Goal: Use online tool/utility: Utilize a website feature to perform a specific function

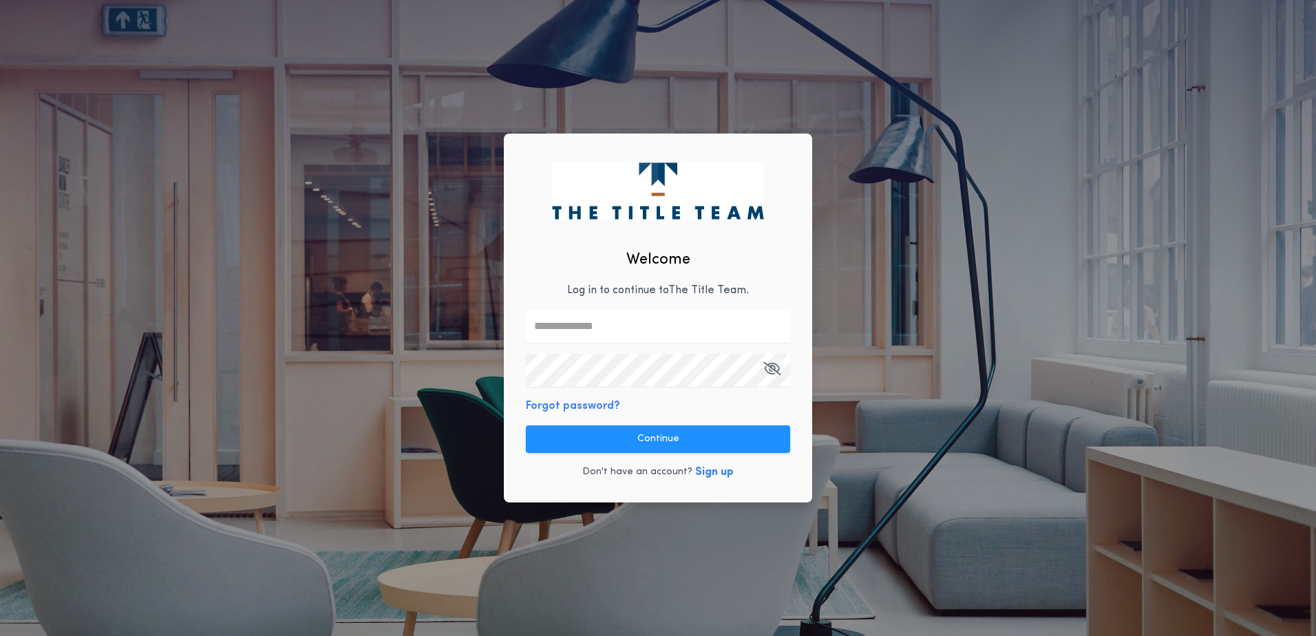
click at [622, 332] on input "text" at bounding box center [658, 326] width 264 height 33
click at [594, 337] on input "text" at bounding box center [658, 326] width 264 height 33
click at [408, 363] on div "Welcome Log in to continue to The Title Team . Forgot password? Continue Don't …" at bounding box center [658, 318] width 1316 height 636
drag, startPoint x: 595, startPoint y: 319, endPoint x: 593, endPoint y: 328, distance: 8.5
click at [595, 321] on input "text" at bounding box center [658, 326] width 264 height 33
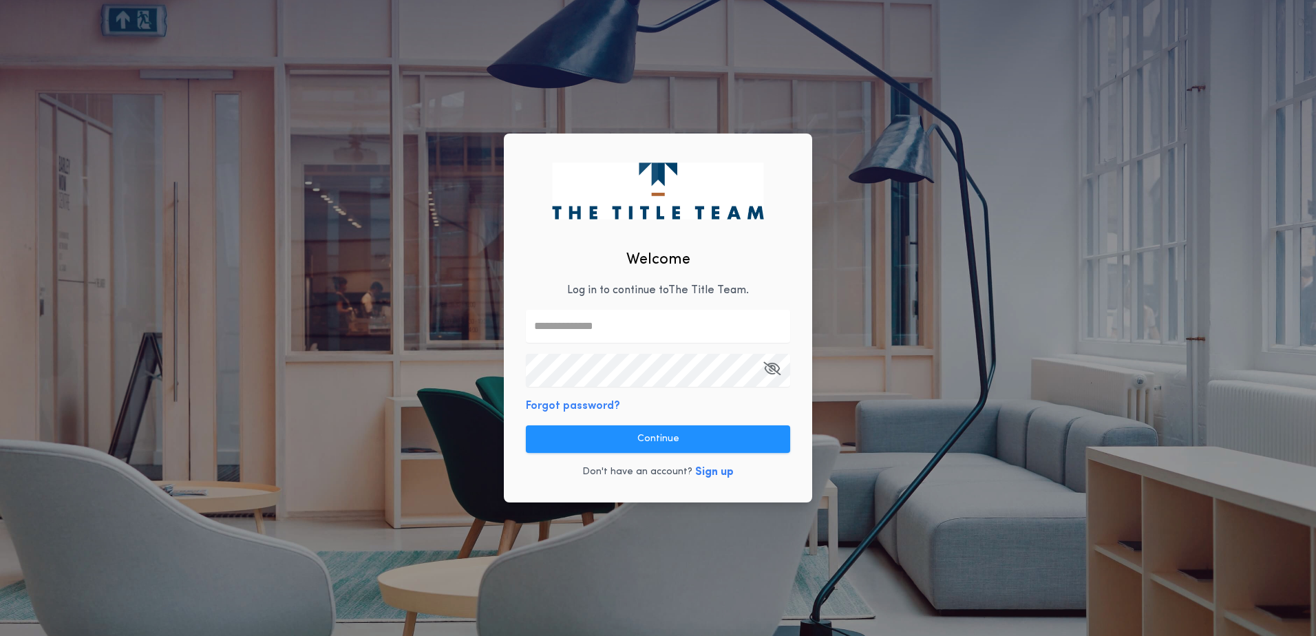
click at [617, 320] on input "text" at bounding box center [658, 326] width 264 height 33
click at [646, 388] on div "Welcome Log in to continue to The Title Team . Forgot password? Continue Don't …" at bounding box center [658, 318] width 308 height 369
click at [605, 324] on input "text" at bounding box center [658, 326] width 264 height 33
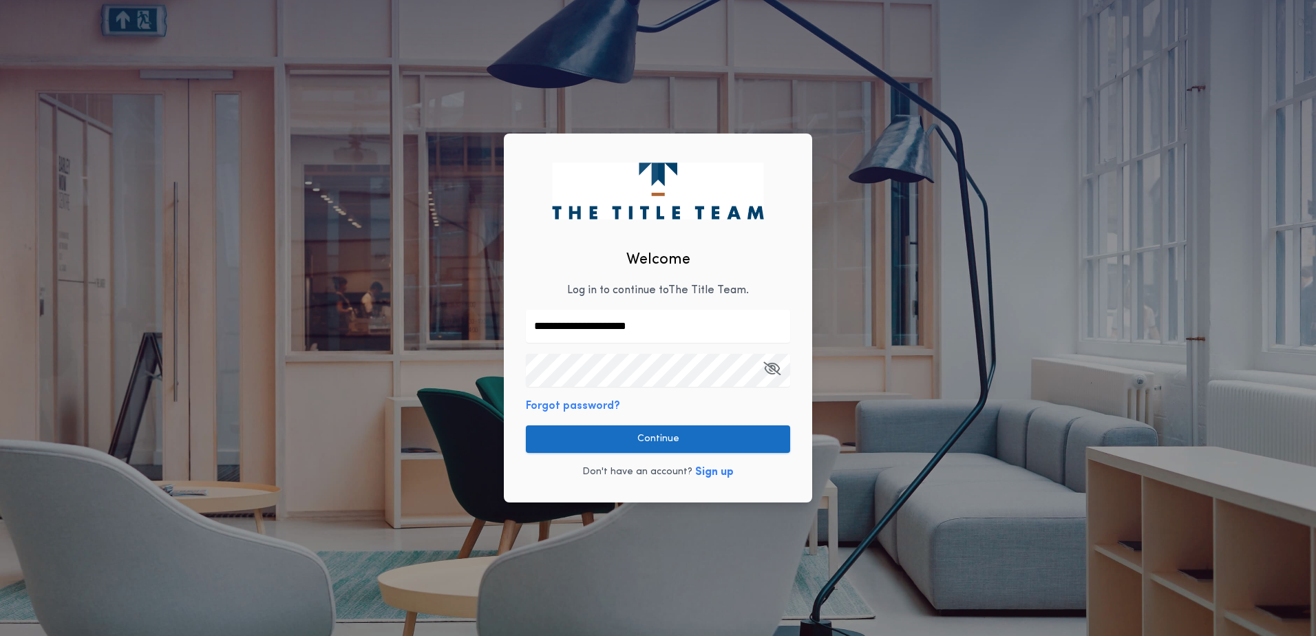
type input "**********"
click at [597, 434] on button "Continue" at bounding box center [658, 439] width 264 height 28
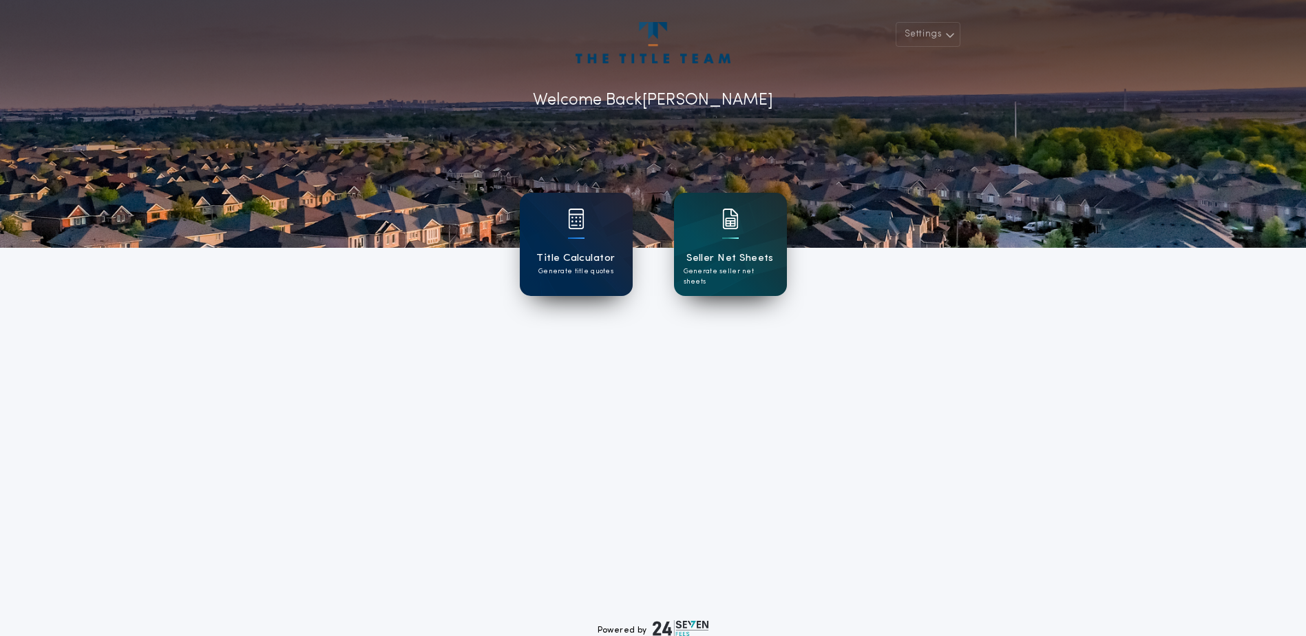
click at [583, 233] on div at bounding box center [576, 228] width 17 height 39
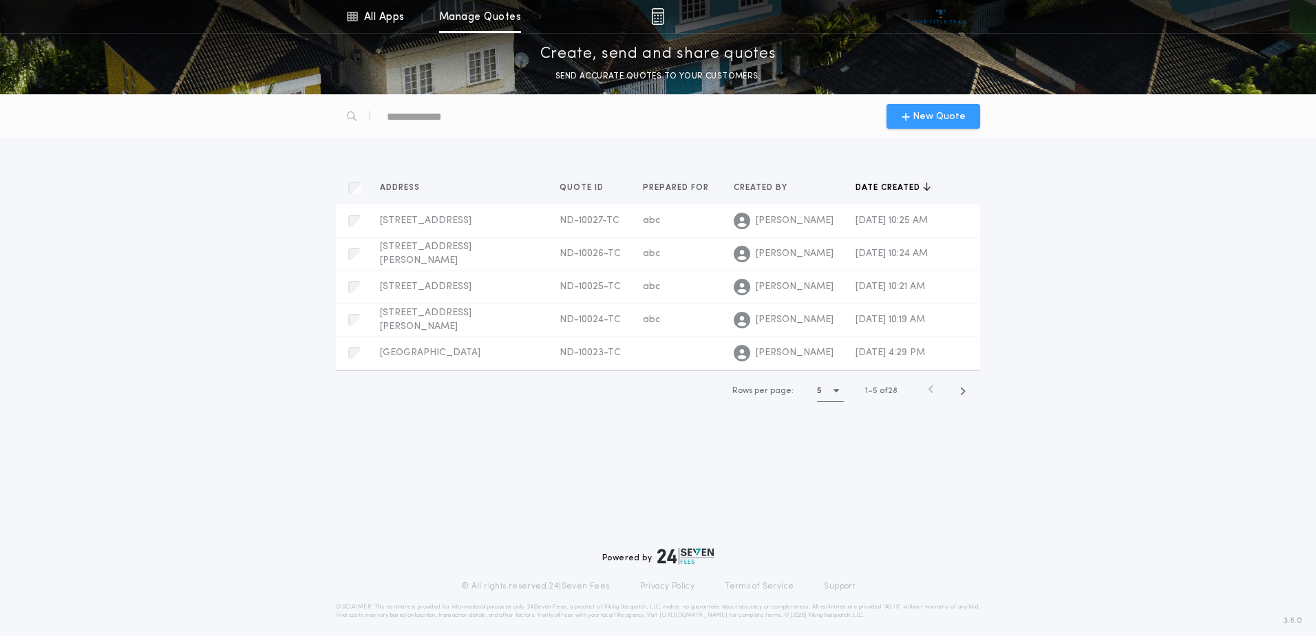
click at [939, 114] on span "New Quote" at bounding box center [939, 116] width 53 height 14
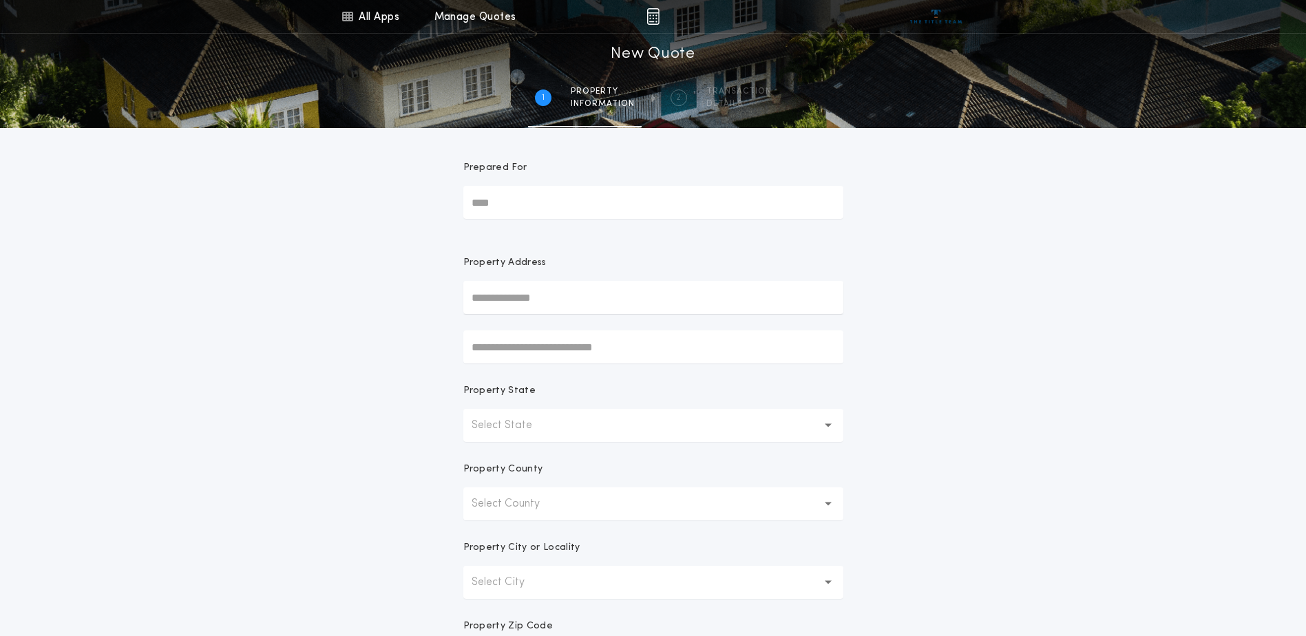
click at [489, 201] on input "Prepared For" at bounding box center [653, 202] width 380 height 33
type input "****"
click at [915, 408] on div "All Apps Title Calculator Seller Net Sheets Menu All Apps Manage Quotes 1 /2 Ne…" at bounding box center [653, 393] width 1306 height 787
click at [498, 495] on button "Select County" at bounding box center [653, 503] width 380 height 33
click at [535, 420] on p "Select State" at bounding box center [512, 425] width 83 height 17
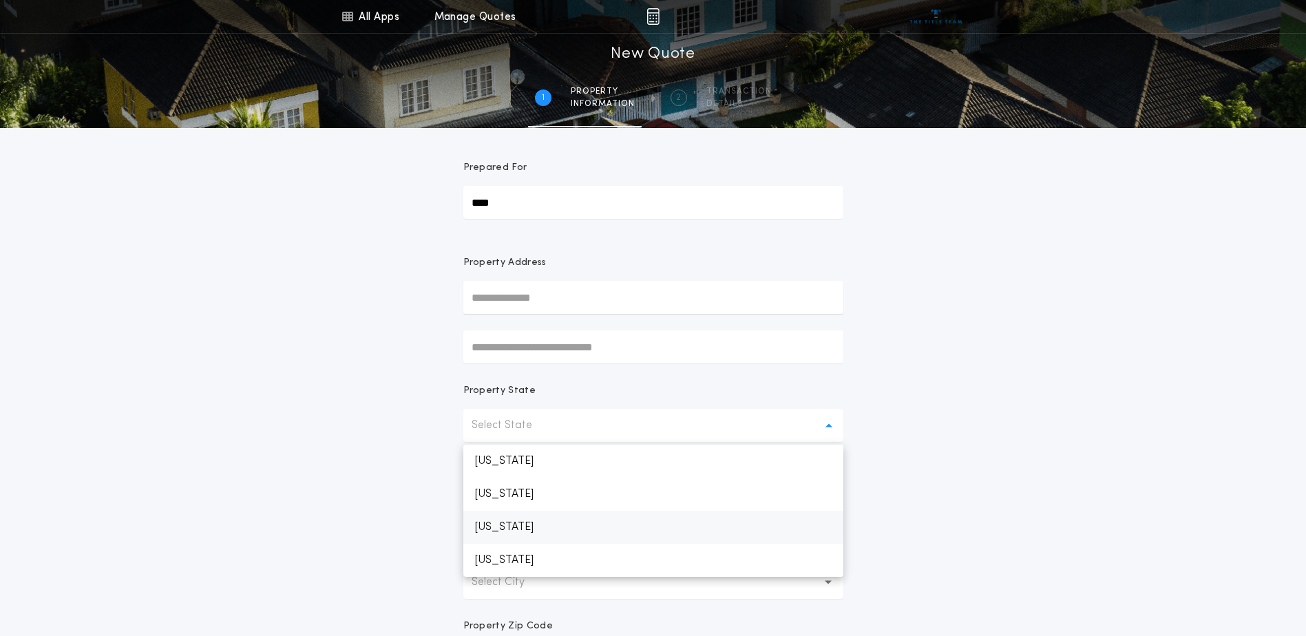
click at [507, 533] on p "[US_STATE]" at bounding box center [653, 527] width 380 height 33
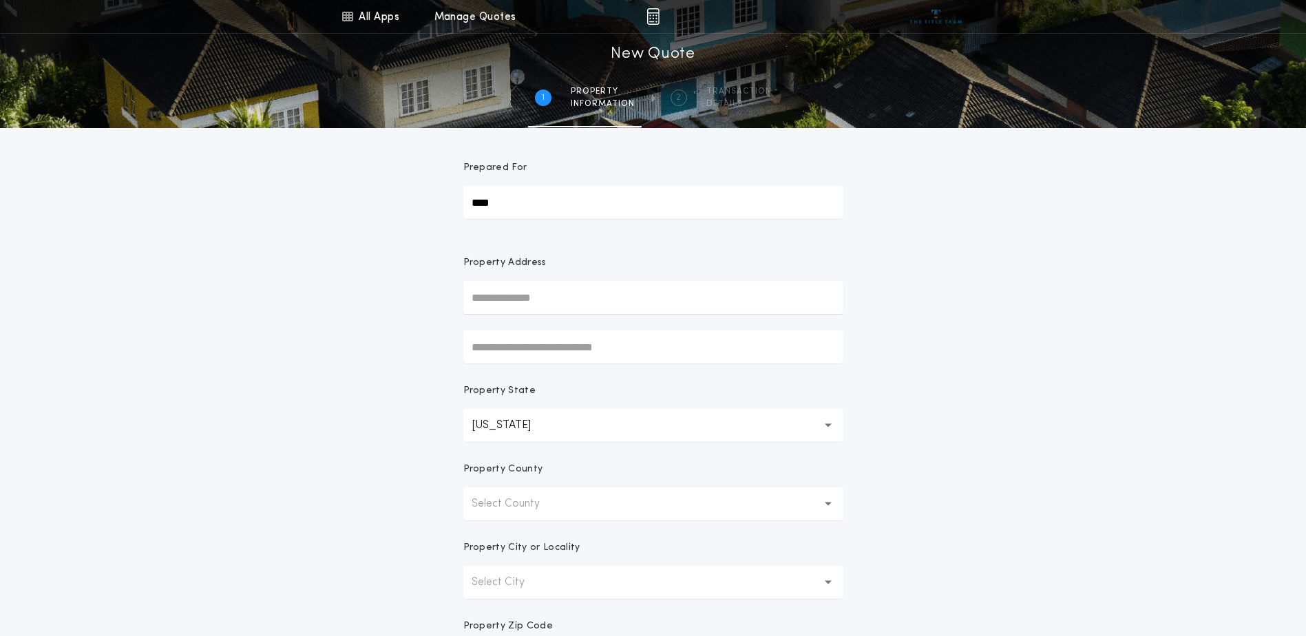
click at [529, 502] on p "Select County" at bounding box center [516, 504] width 90 height 17
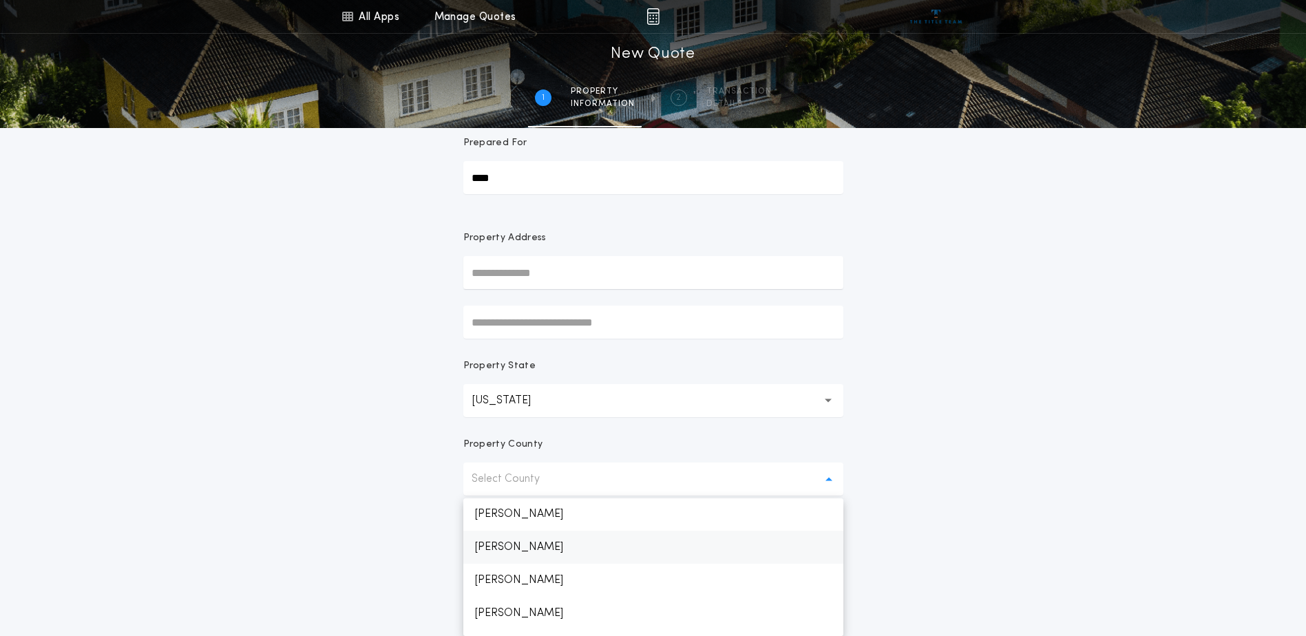
scroll to position [363, 0]
click at [491, 544] on p "[PERSON_NAME]" at bounding box center [653, 547] width 380 height 33
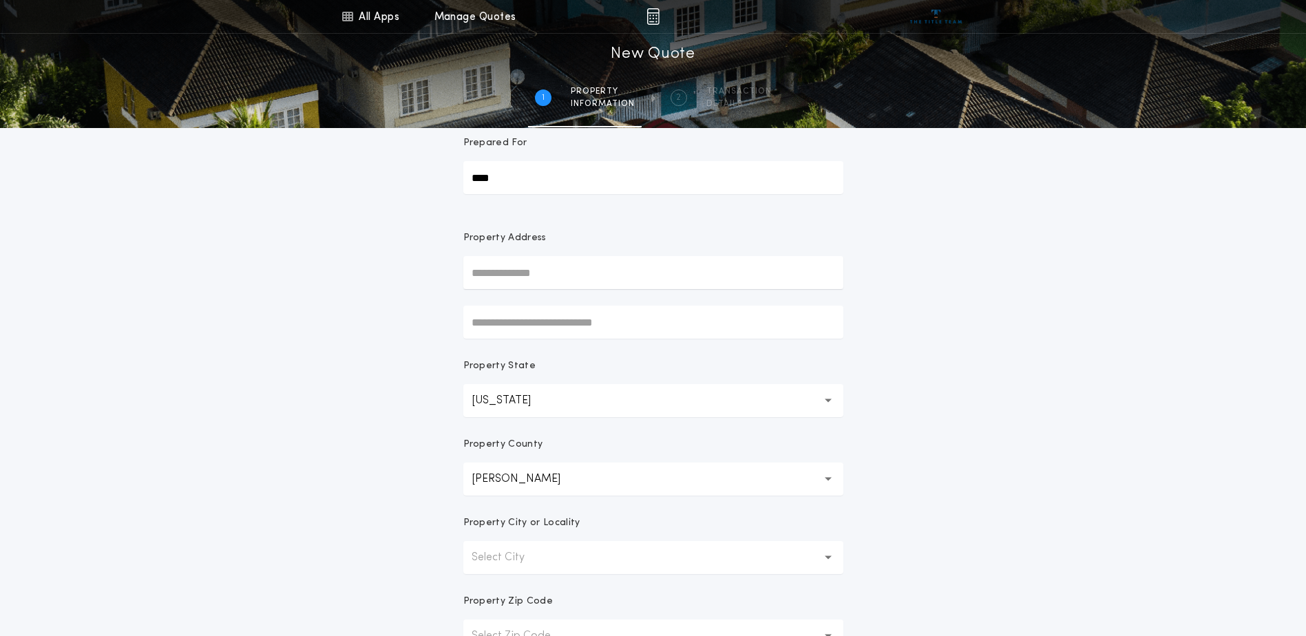
click at [543, 557] on p "Select City" at bounding box center [508, 557] width 75 height 17
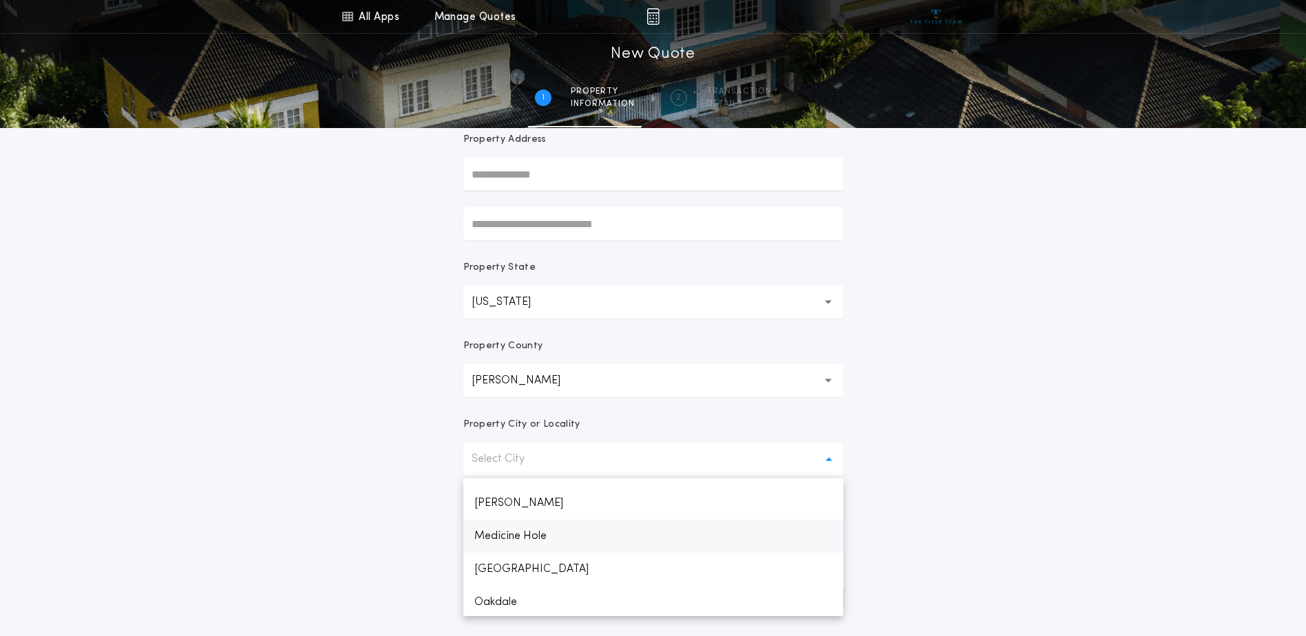
scroll to position [187, 0]
click at [512, 531] on p "[PERSON_NAME]" at bounding box center [653, 538] width 380 height 33
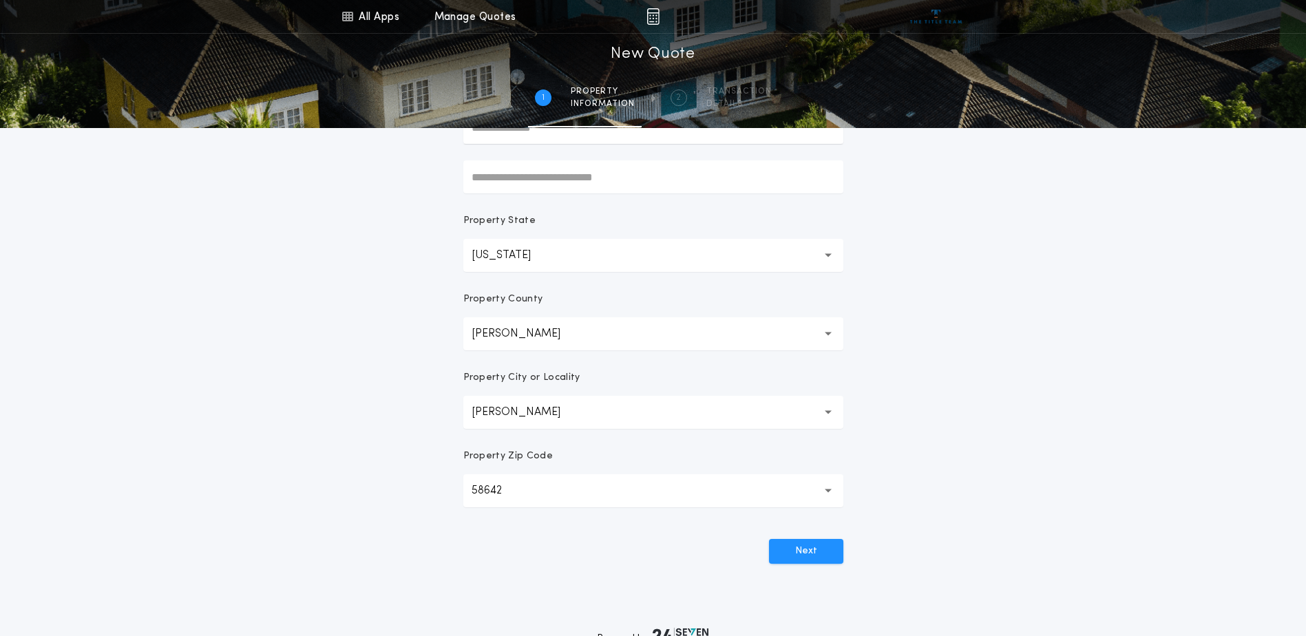
scroll to position [192, 0]
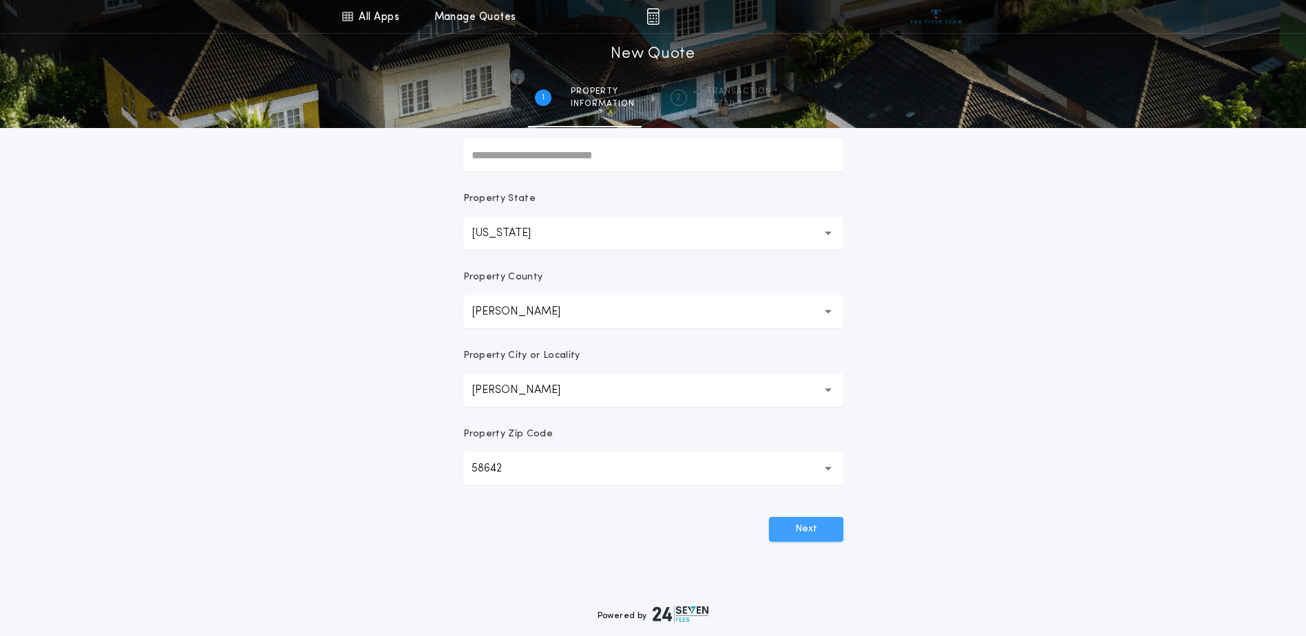
click at [803, 538] on button "Next" at bounding box center [806, 529] width 74 height 25
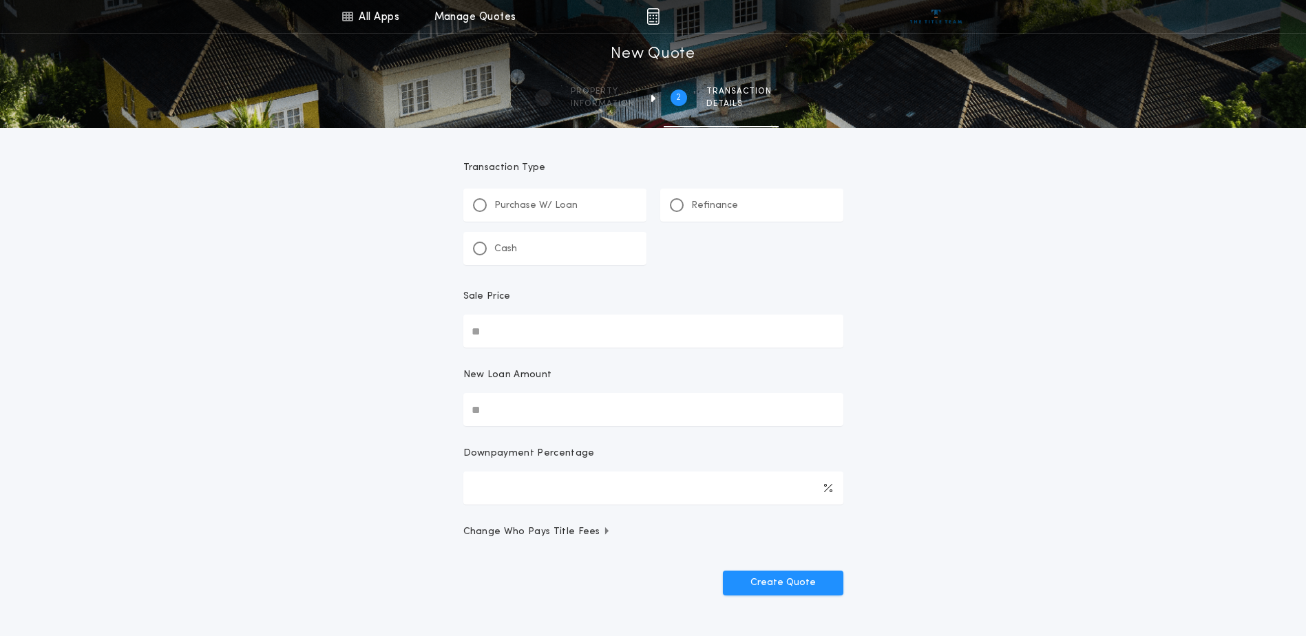
click at [686, 209] on div "Refinance" at bounding box center [704, 205] width 68 height 14
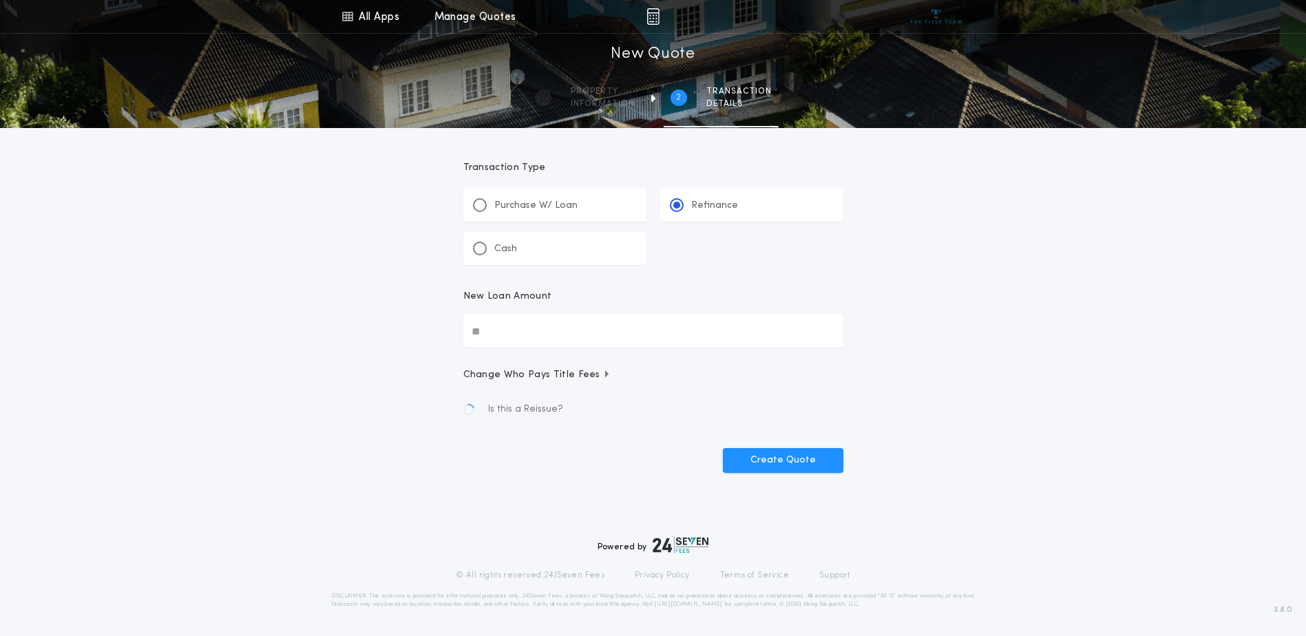
click at [595, 328] on input "New Loan Amount" at bounding box center [653, 331] width 380 height 33
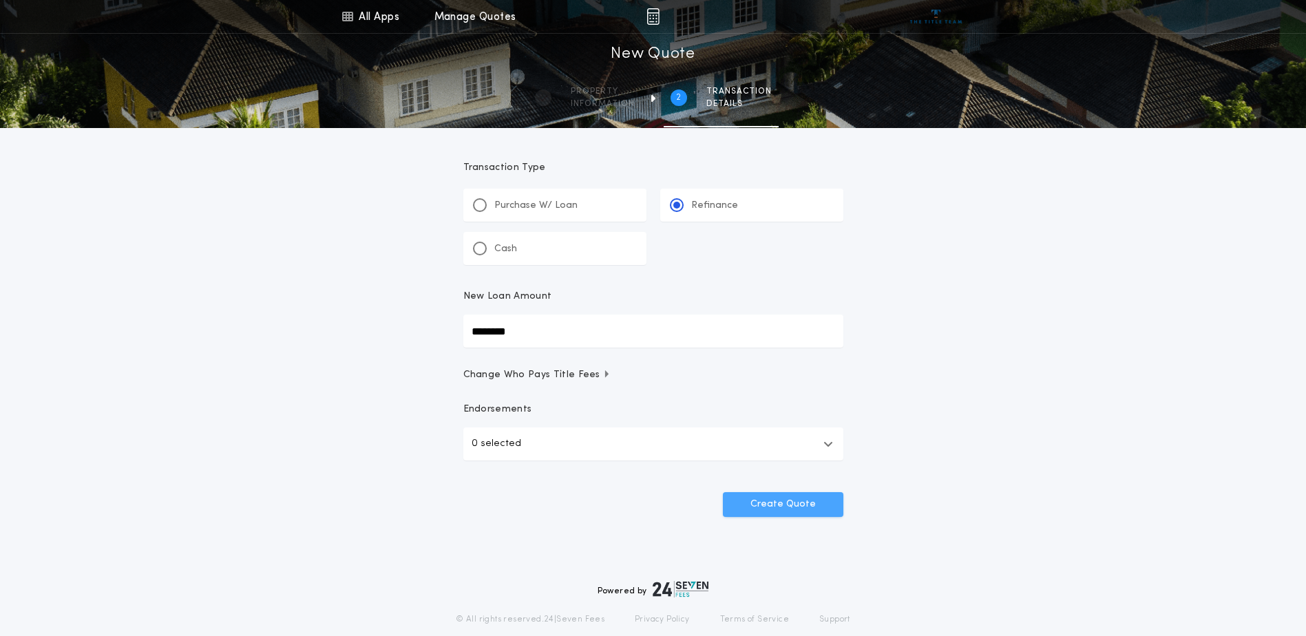
type input "********"
click at [773, 511] on button "Create Quote" at bounding box center [783, 504] width 120 height 25
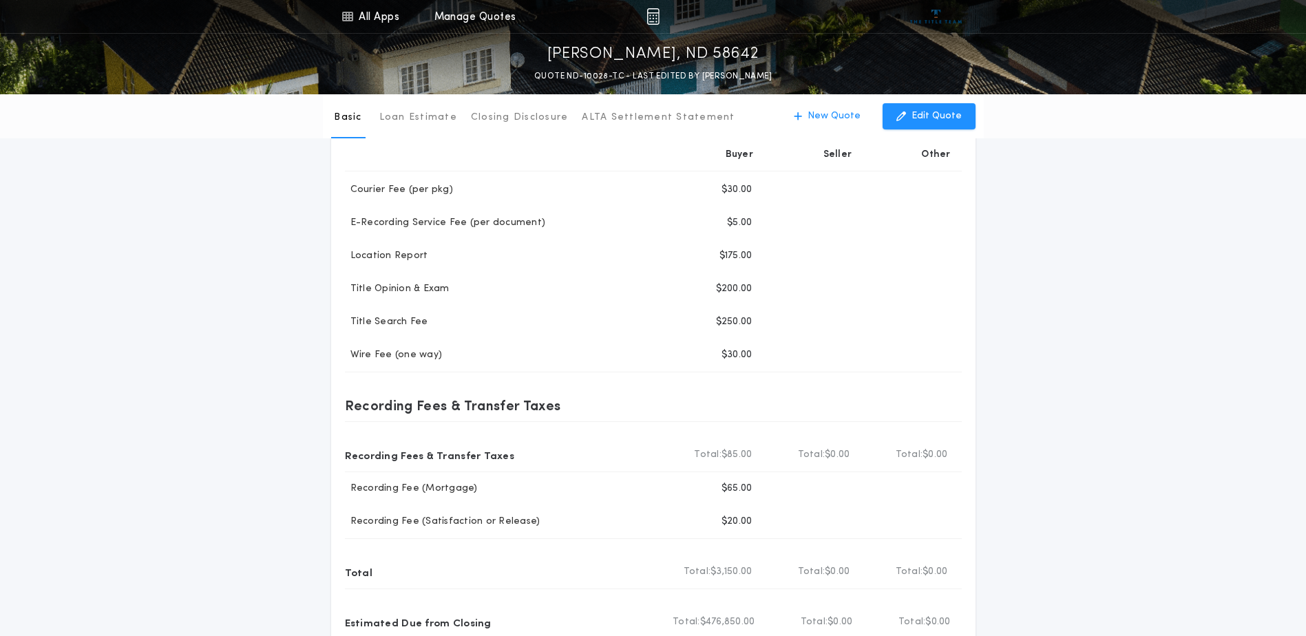
scroll to position [69, 0]
